Goal: Information Seeking & Learning: Learn about a topic

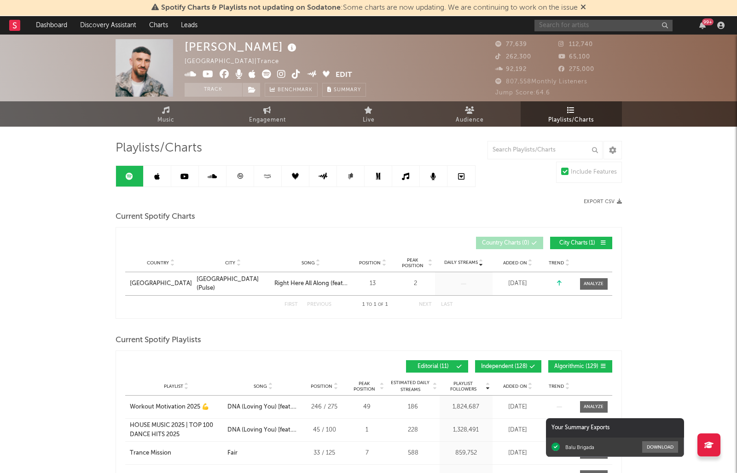
click at [626, 28] on input "text" at bounding box center [604, 26] width 138 height 12
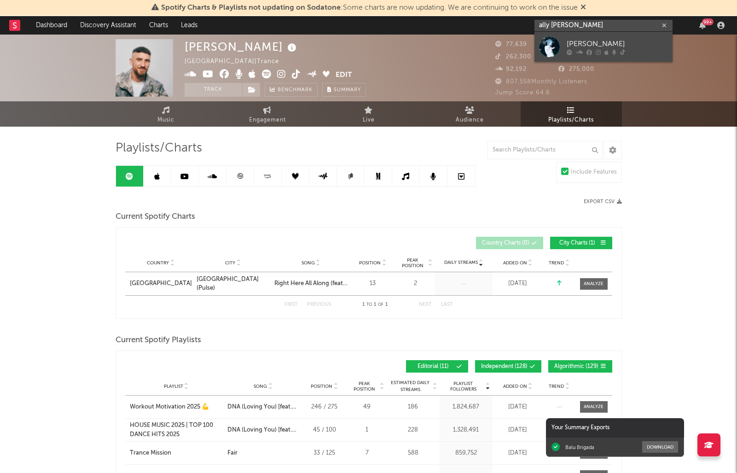
type input "ally evens"
drag, startPoint x: 602, startPoint y: 47, endPoint x: 505, endPoint y: 67, distance: 98.6
click at [602, 47] on div "[PERSON_NAME]" at bounding box center [617, 43] width 101 height 11
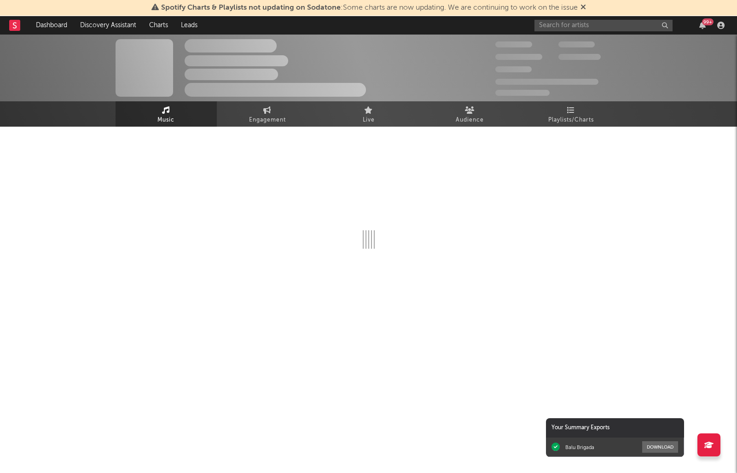
select select "6m"
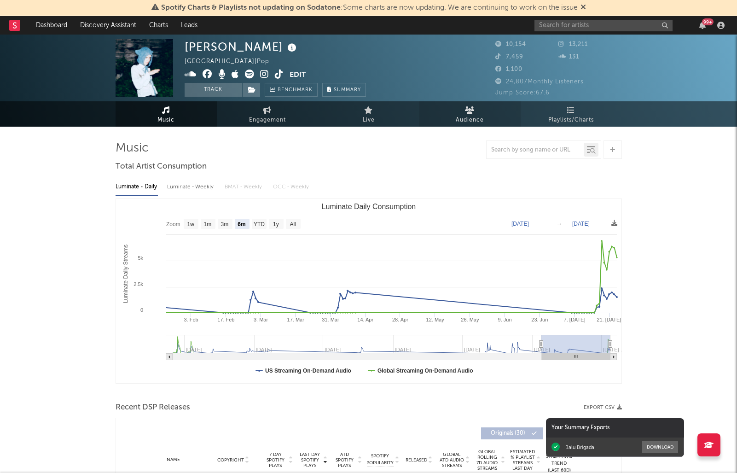
click at [478, 114] on link "Audience" at bounding box center [470, 113] width 101 height 25
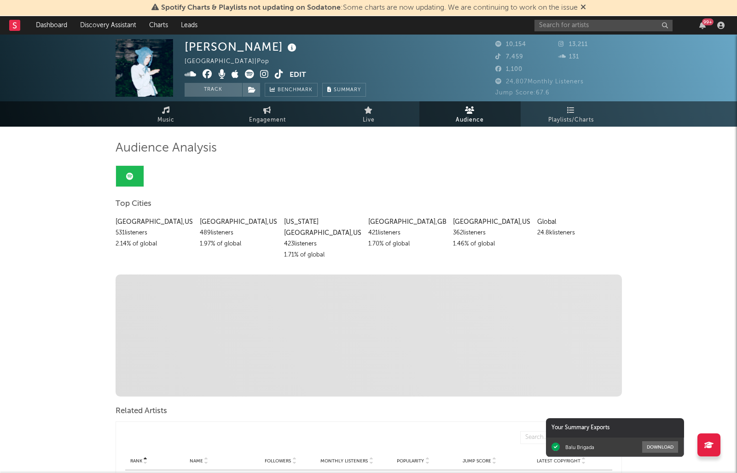
click at [258, 116] on span "Engagement" at bounding box center [267, 120] width 37 height 11
select select "1w"
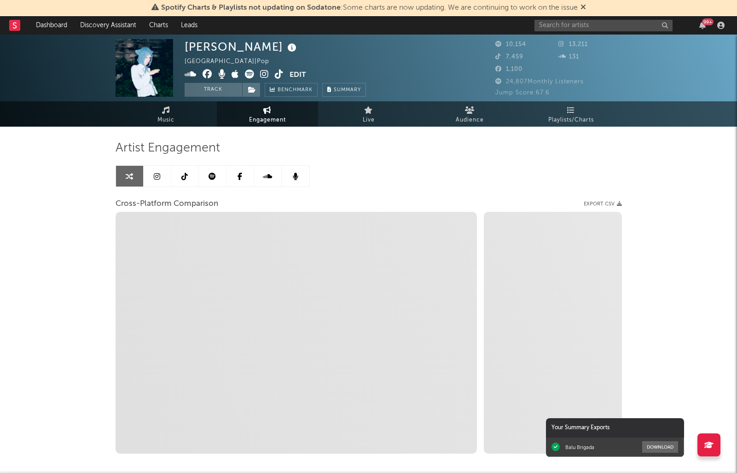
click at [160, 175] on link at bounding box center [158, 176] width 28 height 21
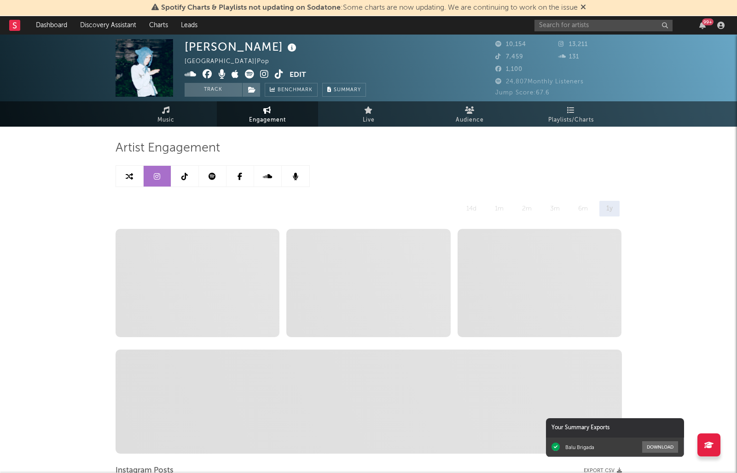
select select "6m"
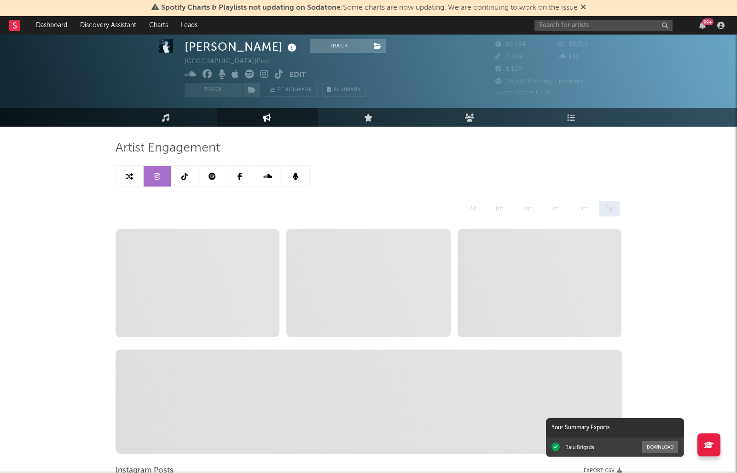
scroll to position [54, 0]
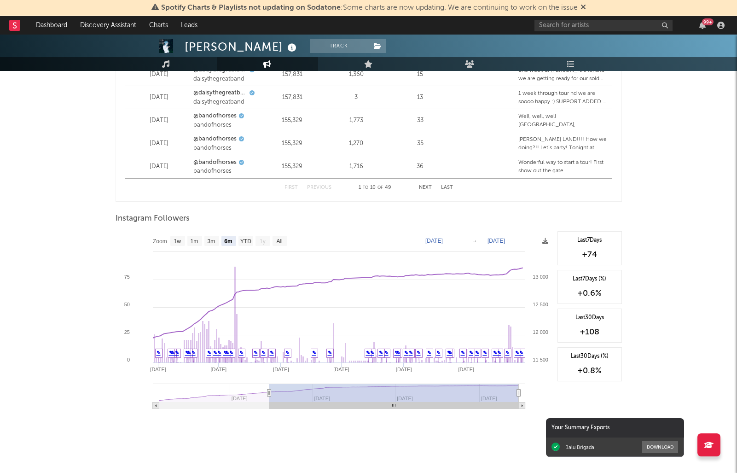
scroll to position [1292, 0]
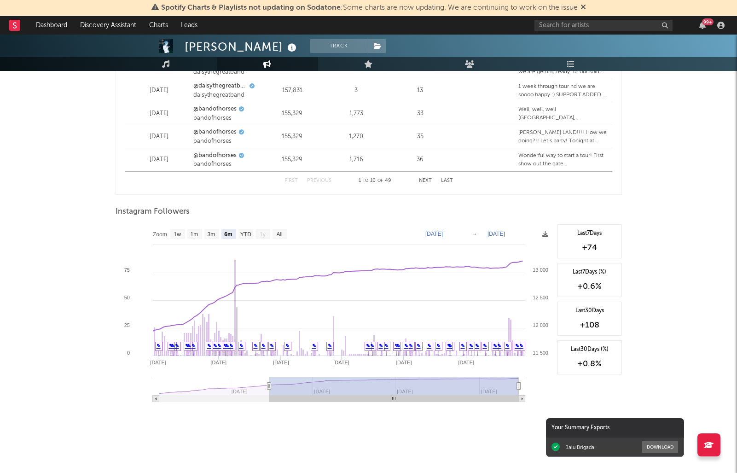
click at [193, 236] on text "1m" at bounding box center [194, 234] width 8 height 6
select select "1m"
type input "[DATE]"
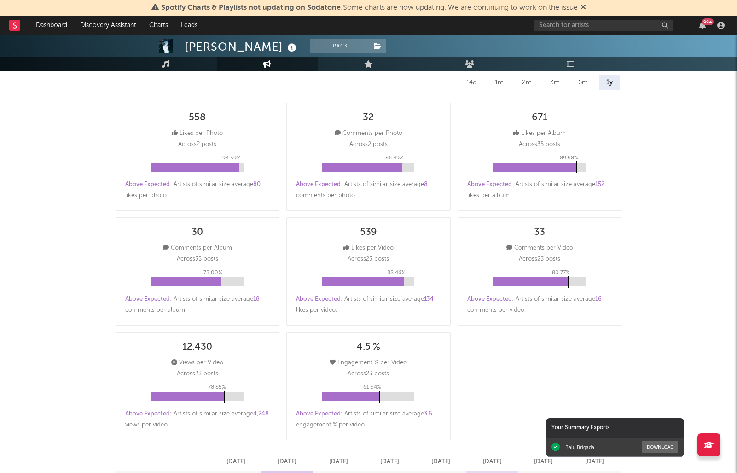
scroll to position [0, 0]
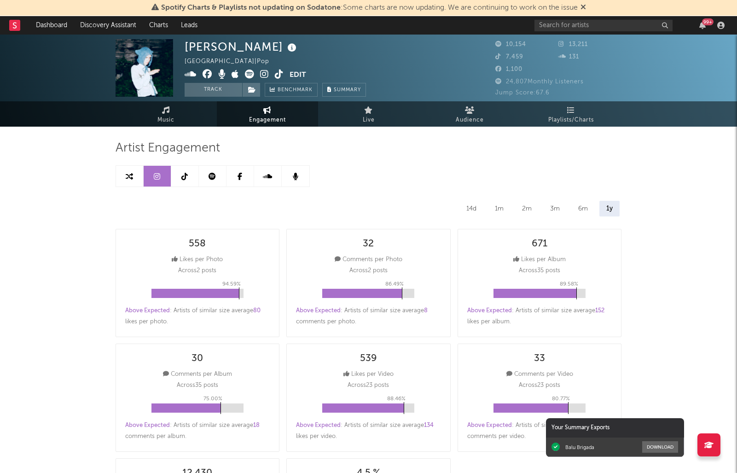
click at [187, 181] on link at bounding box center [185, 176] width 28 height 21
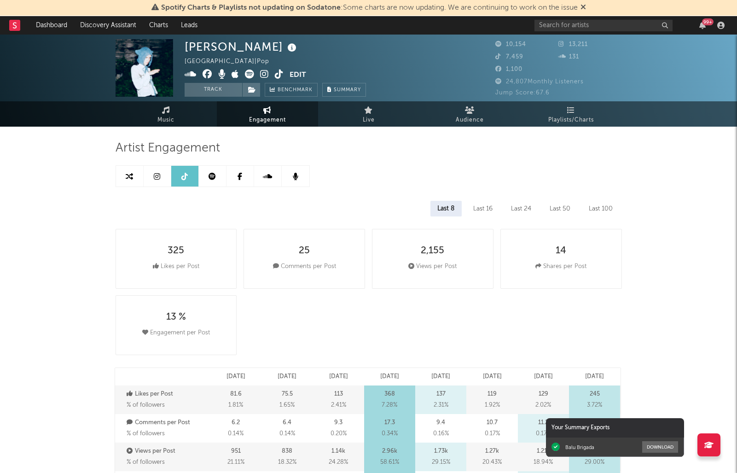
select select "6m"
click at [152, 176] on link at bounding box center [158, 176] width 28 height 21
select select "6m"
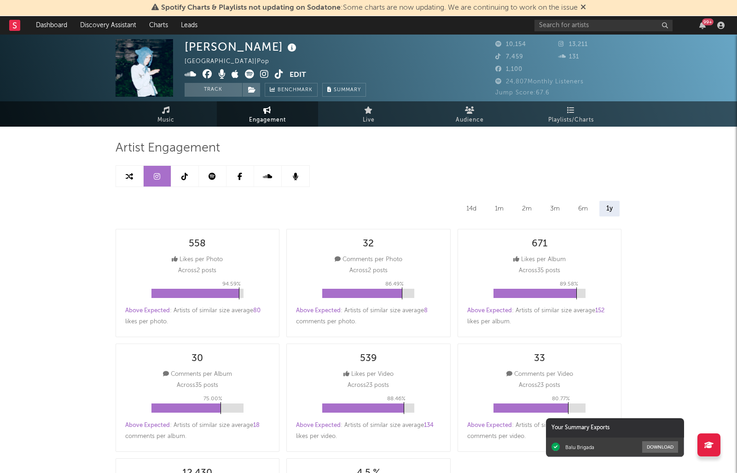
click at [279, 75] on icon at bounding box center [279, 74] width 9 height 9
